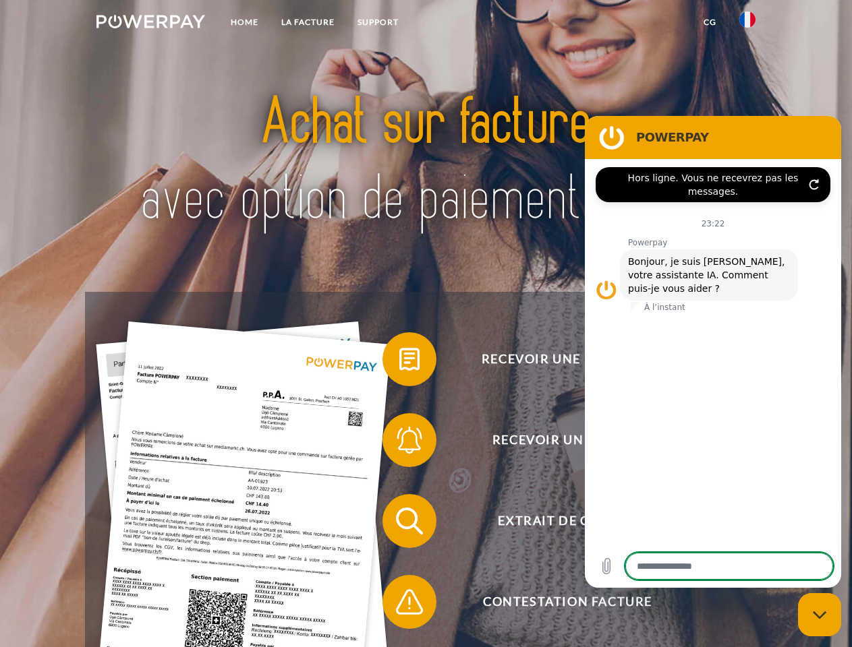
click at [150, 24] on img at bounding box center [150, 21] width 109 height 13
click at [747, 24] on img at bounding box center [747, 19] width 16 height 16
click at [709, 22] on link "CG" at bounding box center [710, 22] width 36 height 24
click at [399, 362] on span at bounding box center [388, 359] width 67 height 67
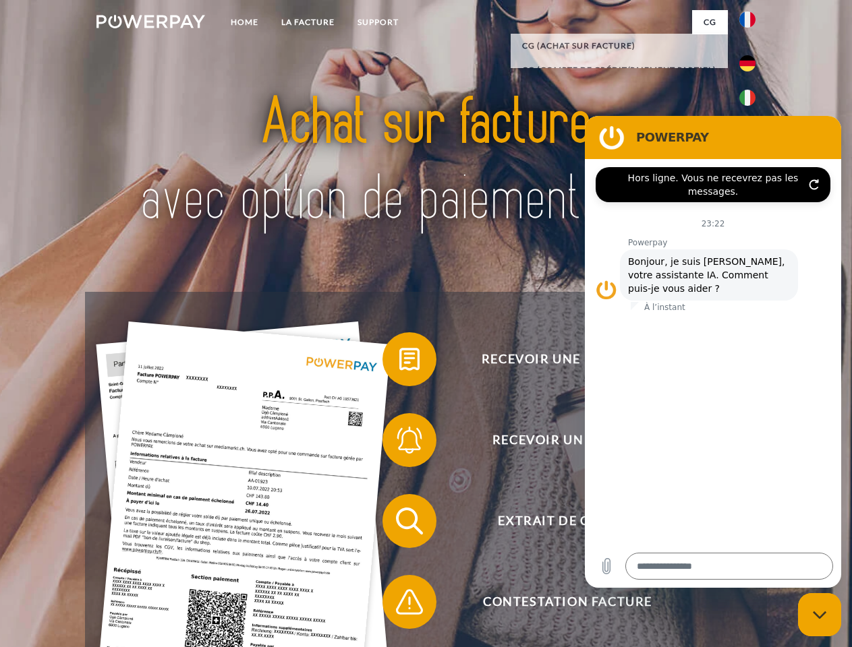
click at [399, 443] on span at bounding box center [388, 440] width 67 height 67
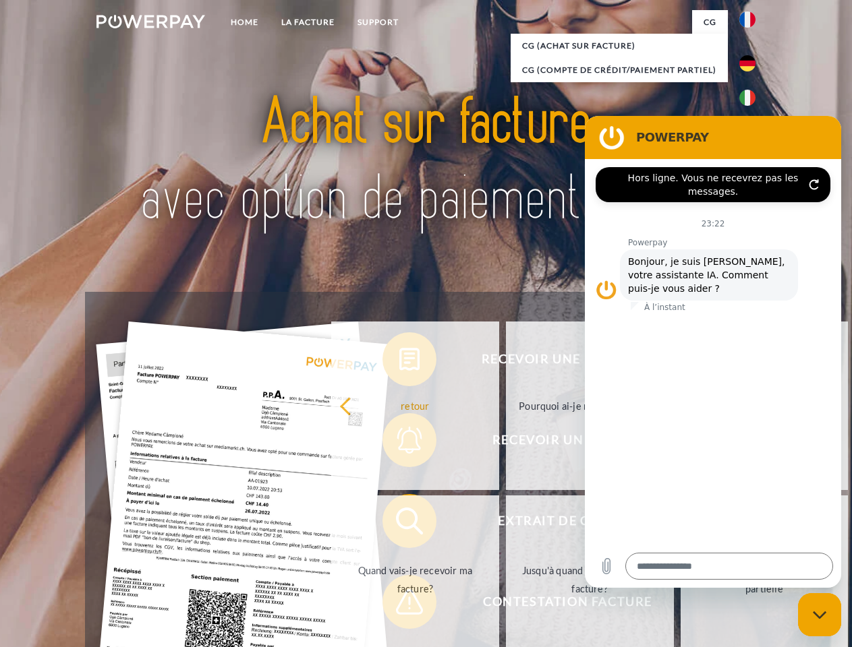
click at [506, 524] on link "Jusqu'à quand dois-je payer ma facture?" at bounding box center [590, 580] width 168 height 169
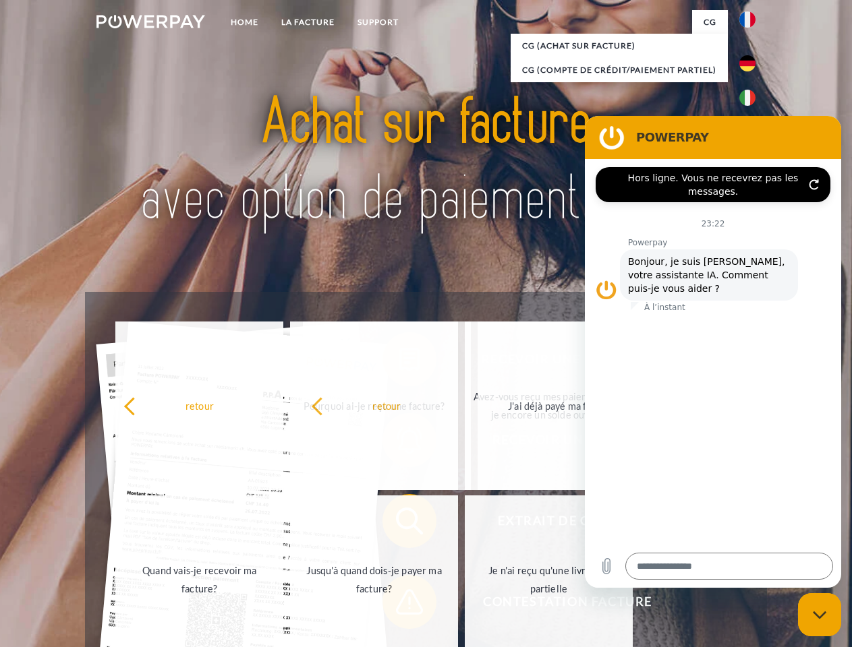
click at [399, 605] on span at bounding box center [388, 601] width 67 height 67
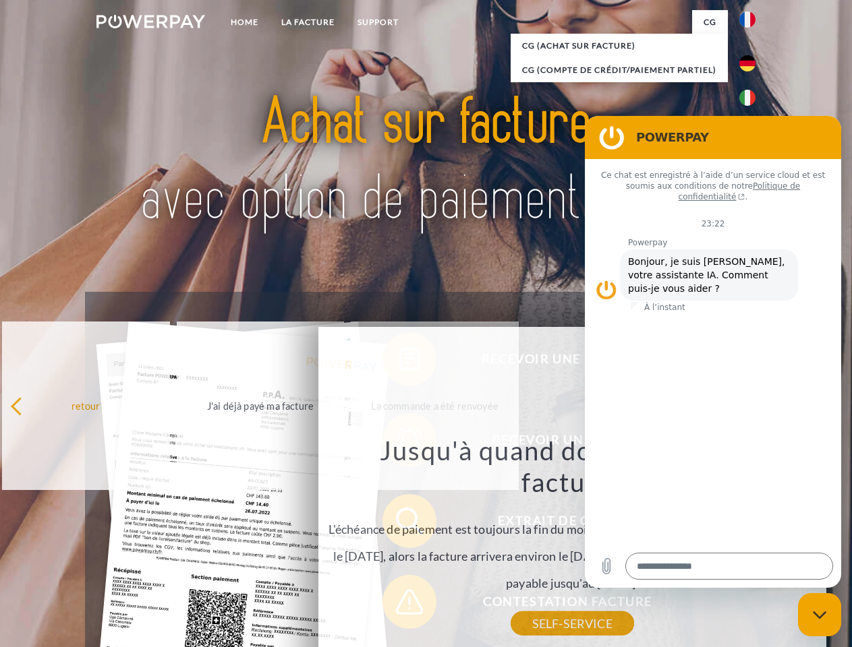
click at [819, 615] on icon "Fermer la fenêtre de messagerie" at bounding box center [819, 615] width 14 height 9
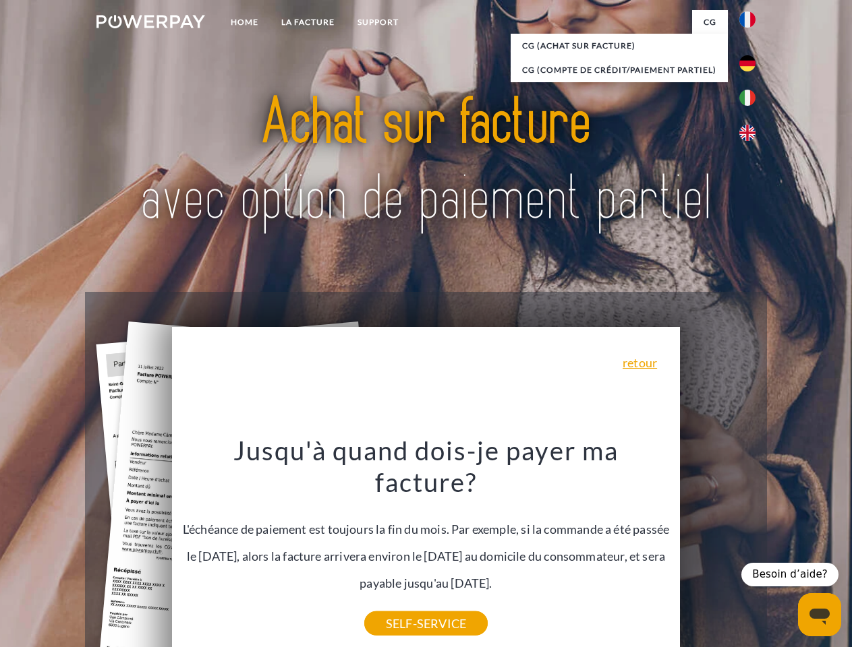
type textarea "*"
